Goal: Information Seeking & Learning: Learn about a topic

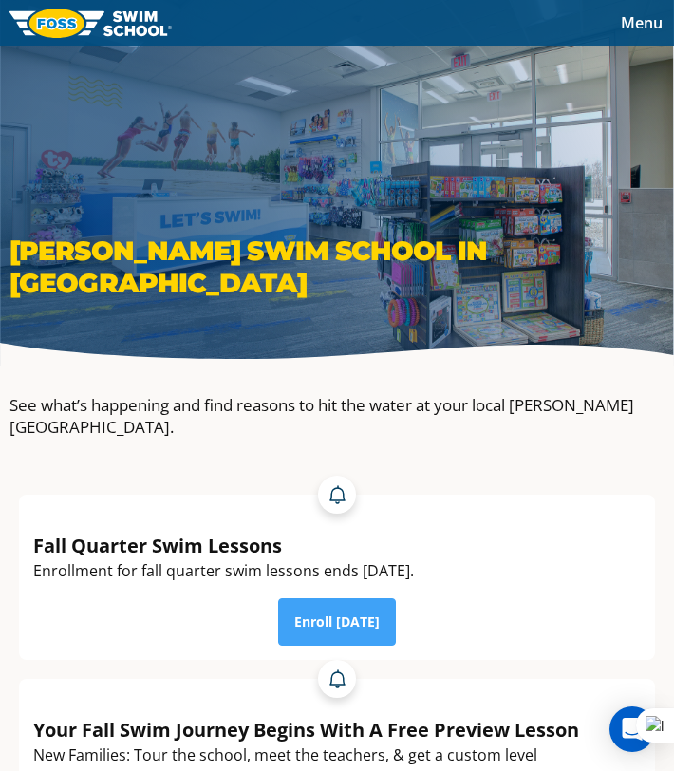
click at [636, 24] on span "Menu" at bounding box center [642, 22] width 42 height 21
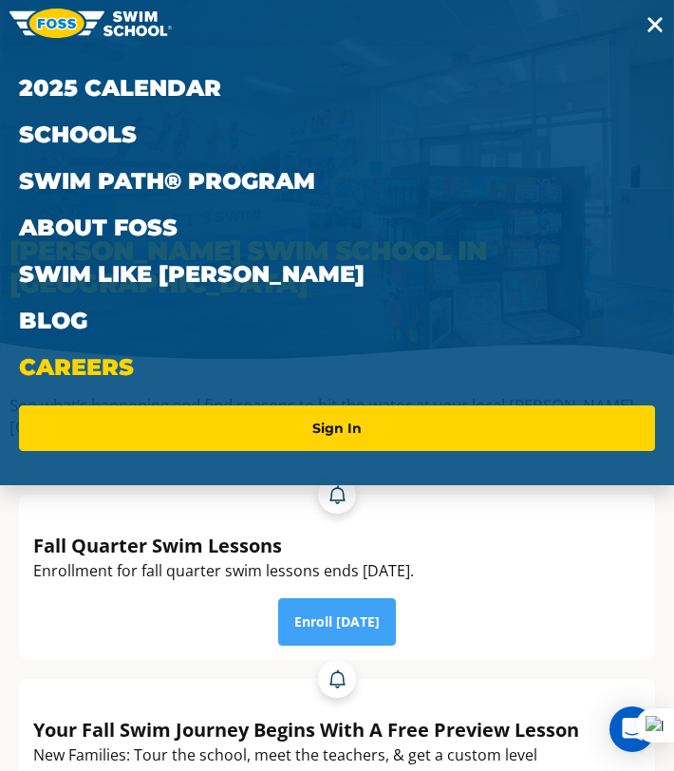
click at [79, 366] on link "Careers" at bounding box center [337, 367] width 636 height 47
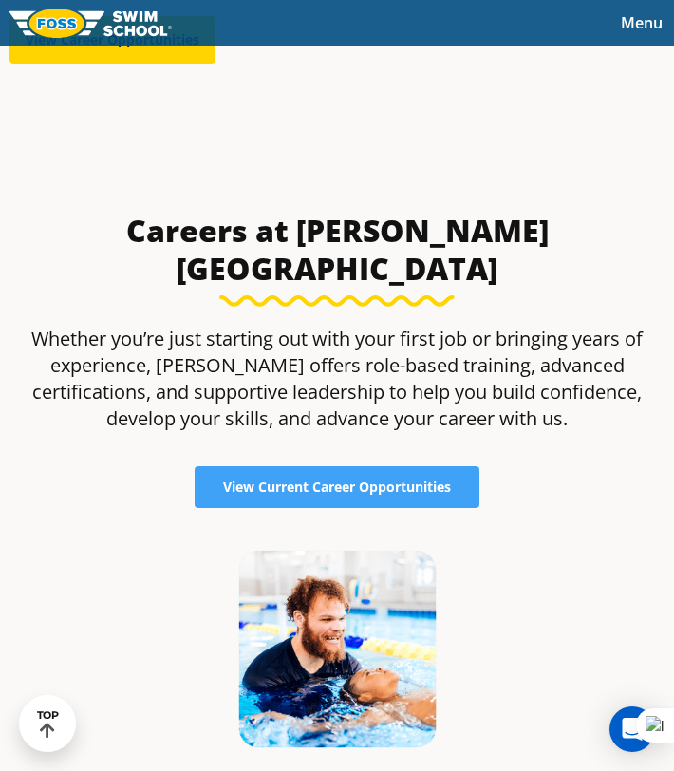
scroll to position [442, 0]
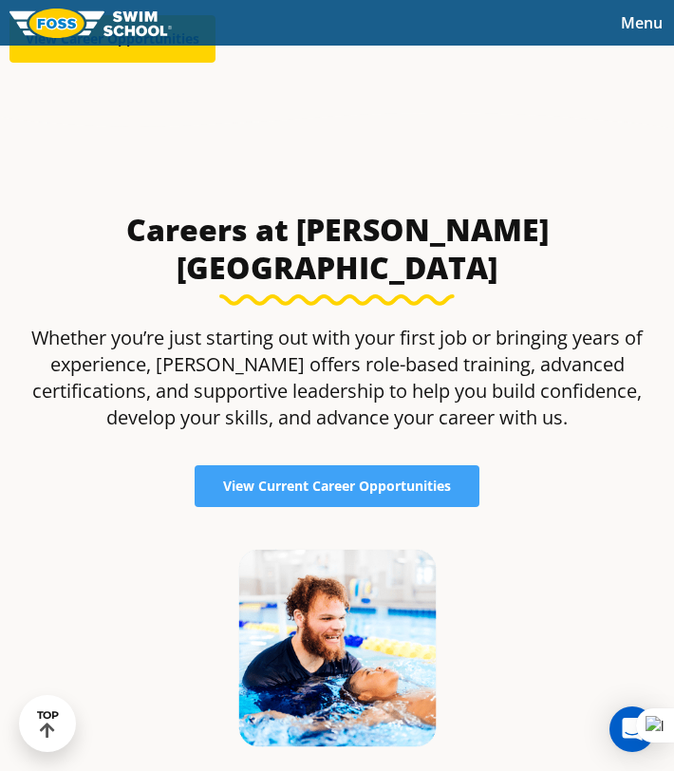
click at [301, 764] on link "SWIM TEACHER >" at bounding box center [337, 779] width 189 height 31
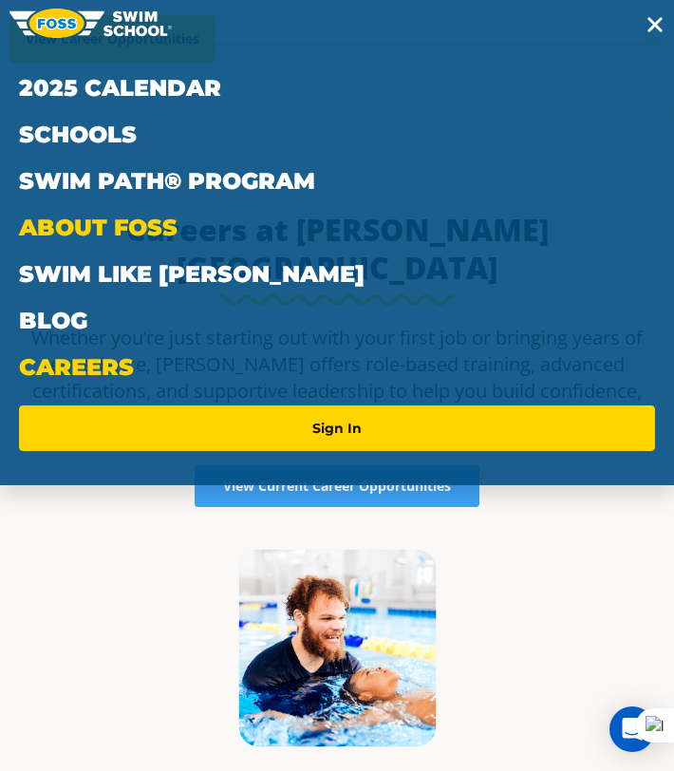
click at [99, 236] on link "About FOSS" at bounding box center [337, 227] width 636 height 47
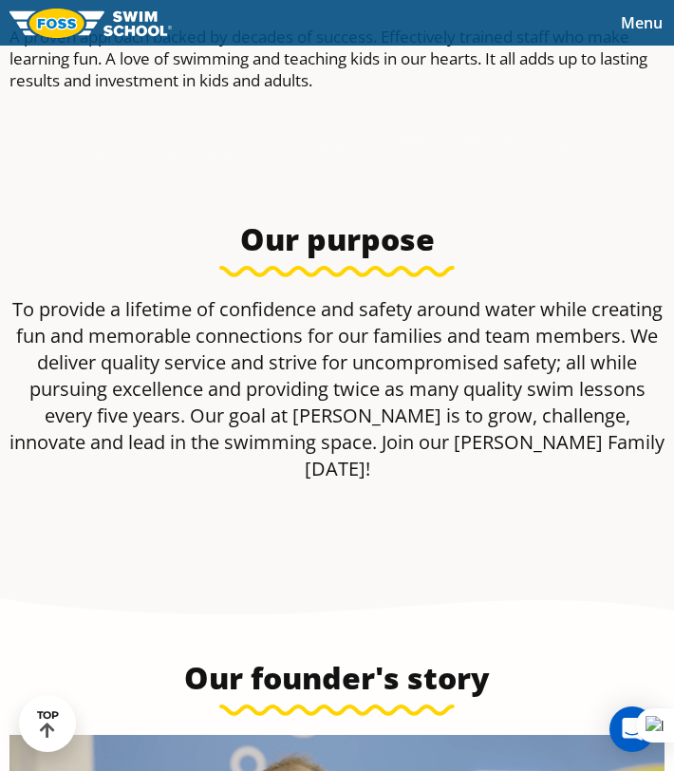
scroll to position [382, 0]
